Goal: Task Accomplishment & Management: Manage account settings

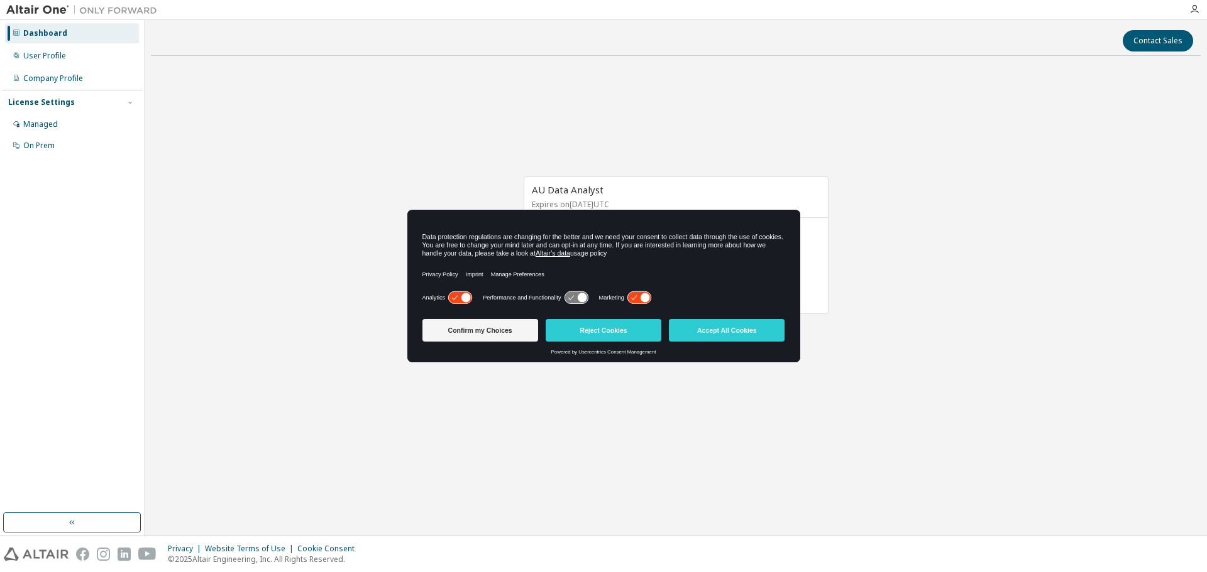
click at [669, 254] on div "Data protection regulations are changing for the better and we need your consen…" at bounding box center [603, 245] width 363 height 25
click at [617, 320] on button "Reject Cookies" at bounding box center [603, 330] width 116 height 23
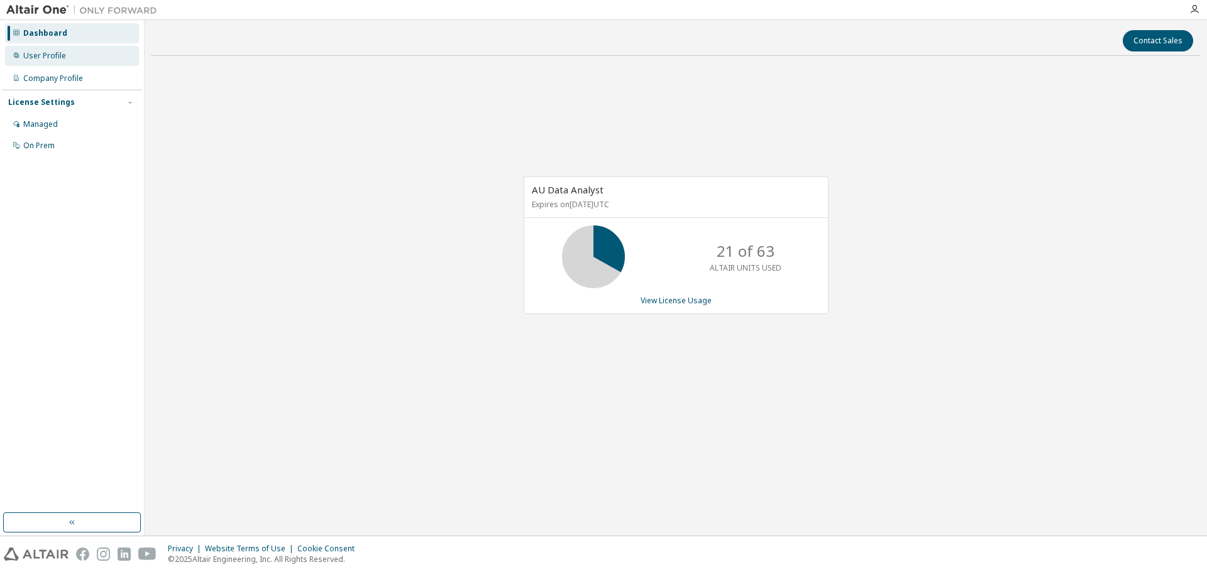
click at [47, 56] on div "User Profile" at bounding box center [44, 56] width 43 height 10
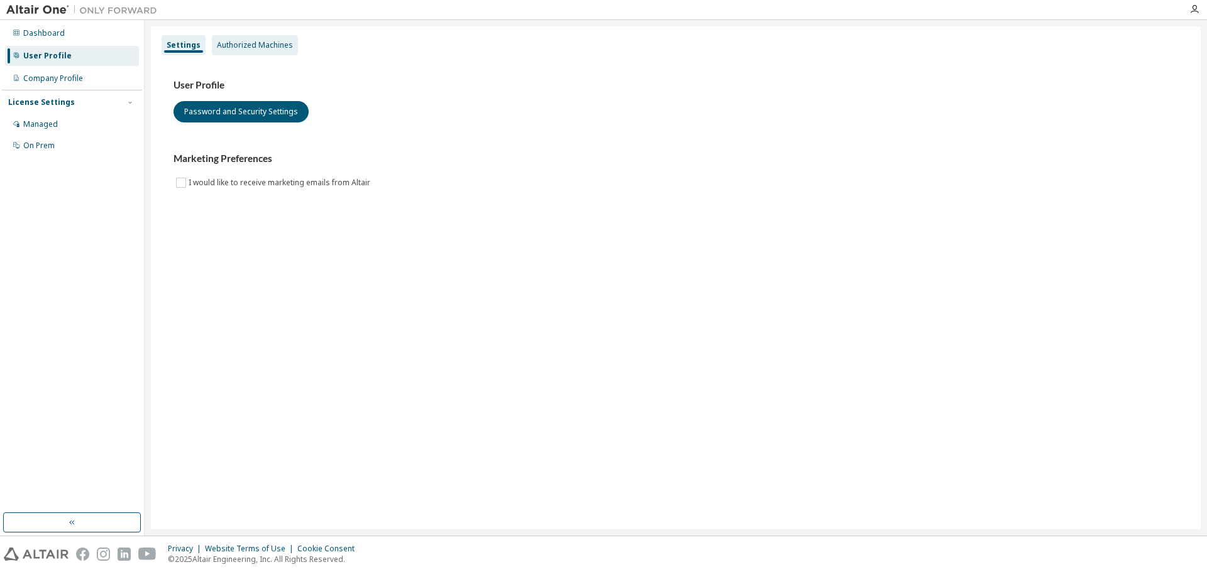
click at [245, 36] on div "Authorized Machines" at bounding box center [255, 45] width 86 height 20
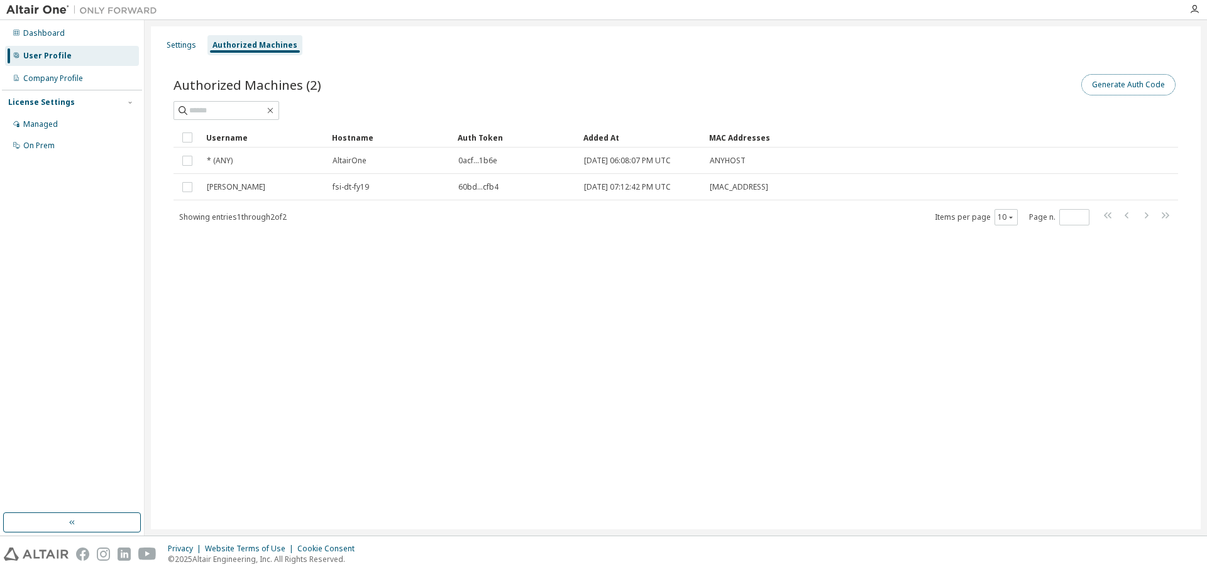
click at [1125, 89] on button "Generate Auth Code" at bounding box center [1128, 84] width 94 height 21
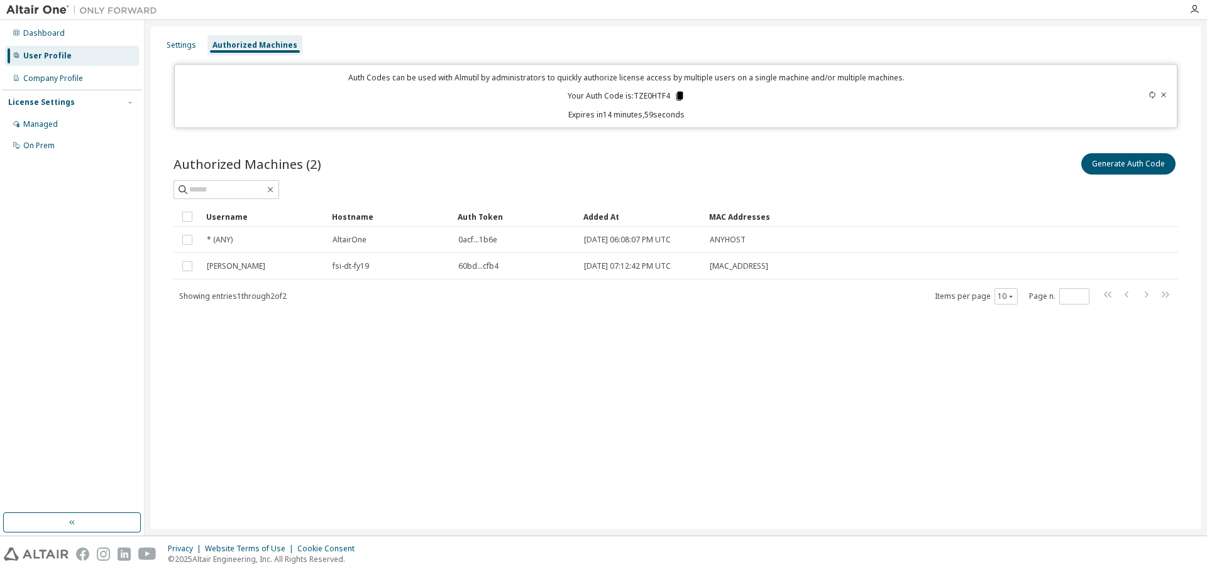
click at [676, 96] on icon at bounding box center [679, 95] width 11 height 11
click at [659, 93] on p "Your Auth Code is: TZE0HTF4" at bounding box center [626, 95] width 118 height 11
click at [175, 48] on div "Settings" at bounding box center [182, 45] width 30 height 10
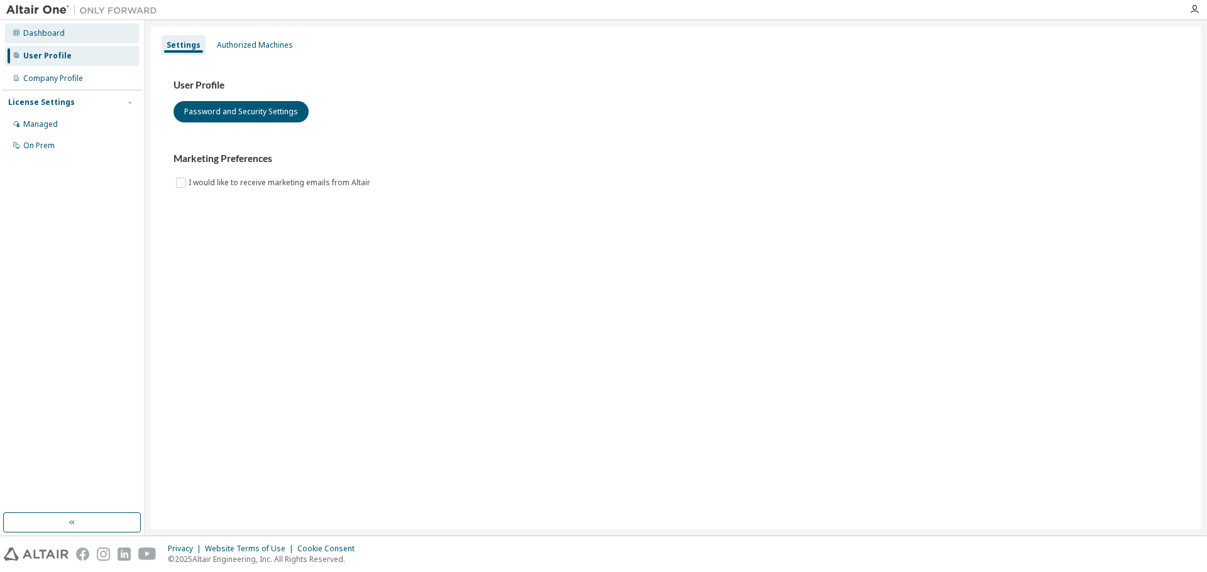
click at [67, 37] on div "Dashboard" at bounding box center [72, 33] width 134 height 20
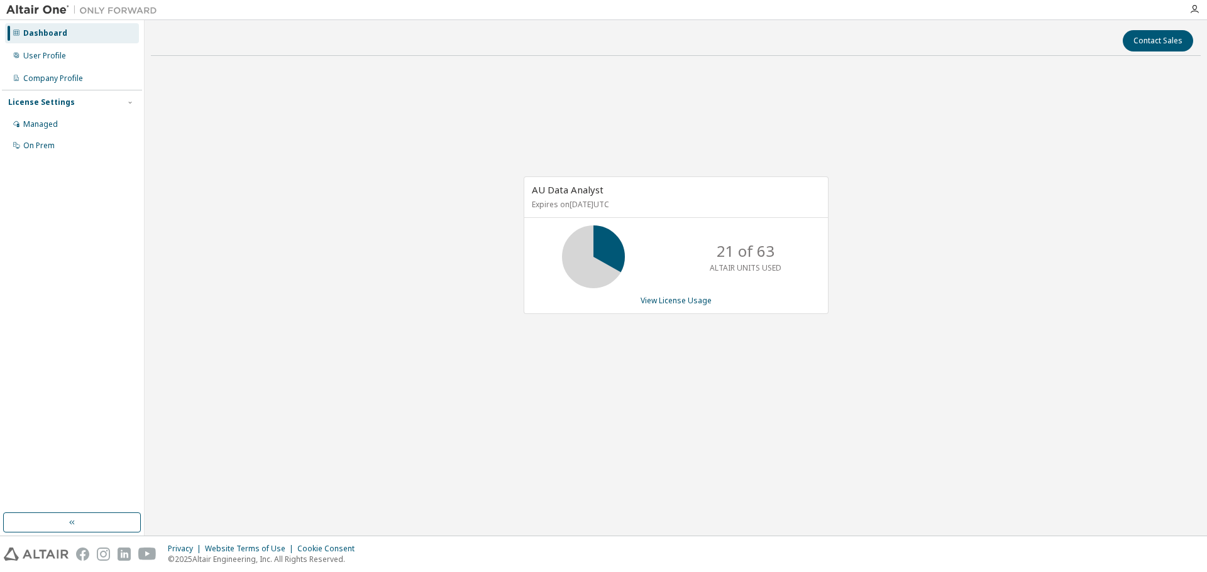
click at [51, 11] on img at bounding box center [84, 10] width 157 height 13
click at [84, 51] on div "User Profile" at bounding box center [72, 56] width 134 height 20
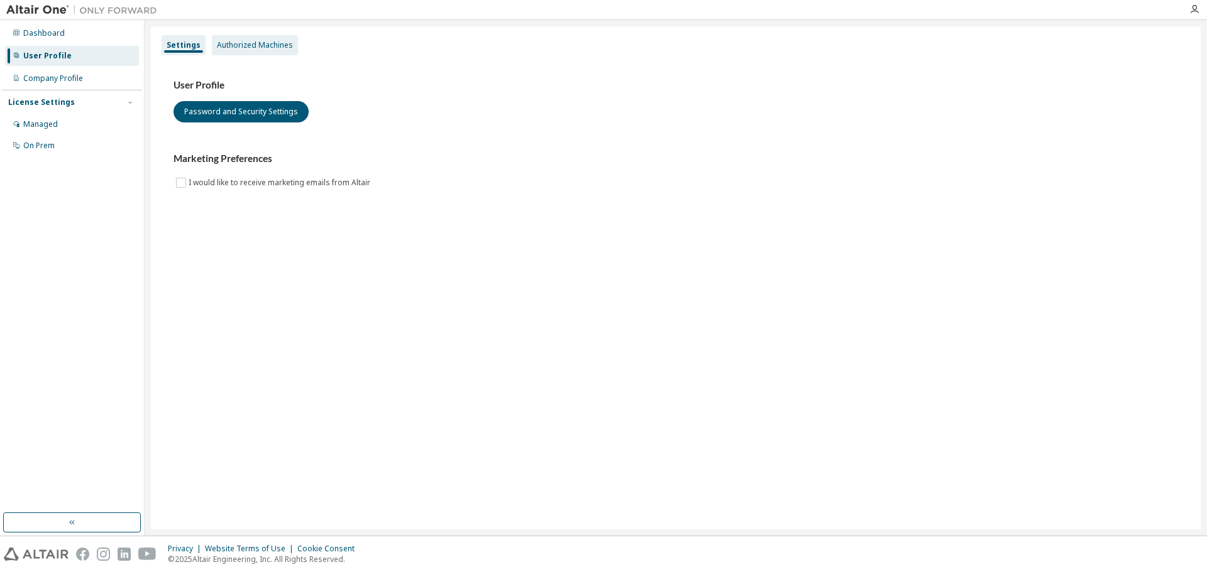
click at [265, 42] on div "Authorized Machines" at bounding box center [255, 45] width 76 height 10
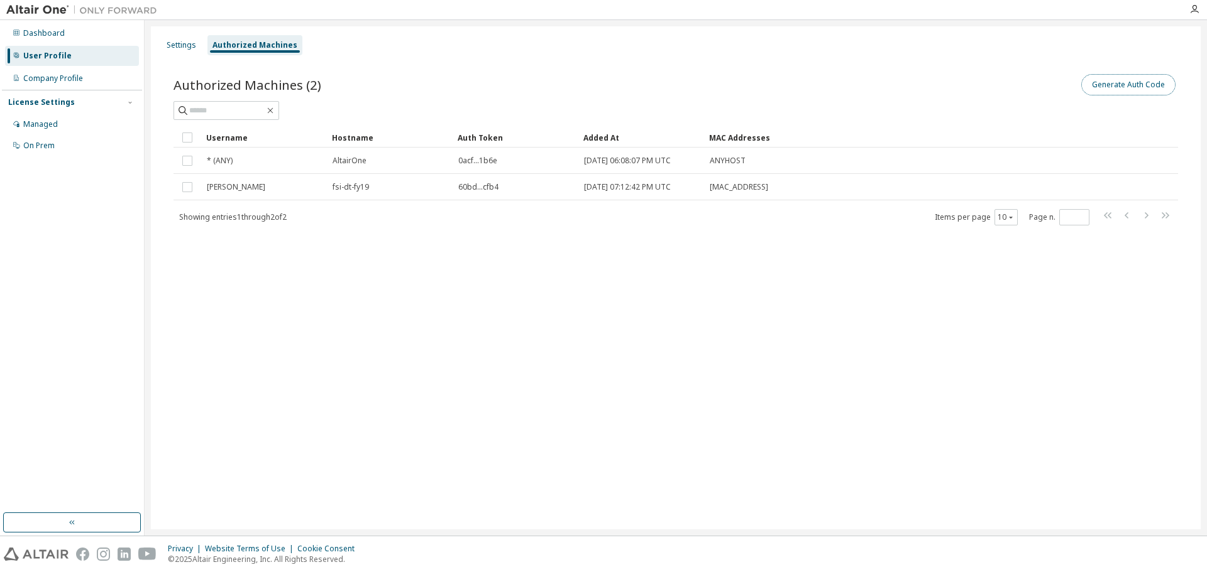
click at [1119, 82] on button "Generate Auth Code" at bounding box center [1128, 84] width 94 height 21
